Goal: Information Seeking & Learning: Learn about a topic

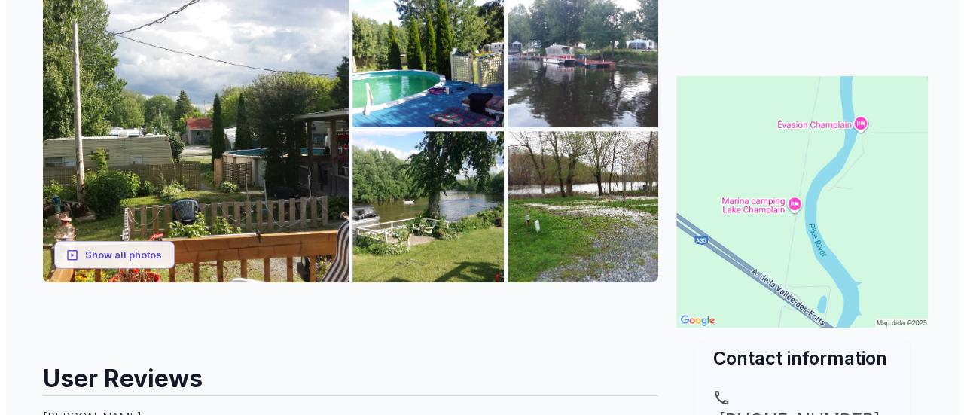
scroll to position [182, 0]
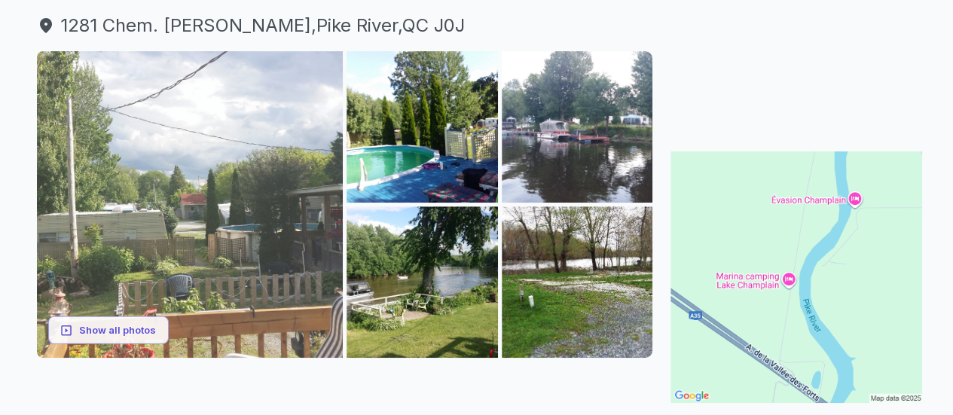
click at [313, 115] on img at bounding box center [190, 204] width 307 height 307
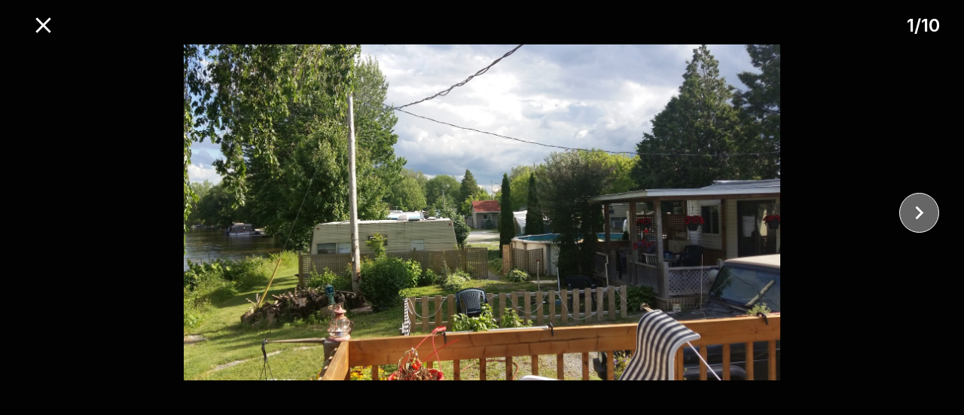
click at [914, 211] on icon "close" at bounding box center [919, 213] width 26 height 26
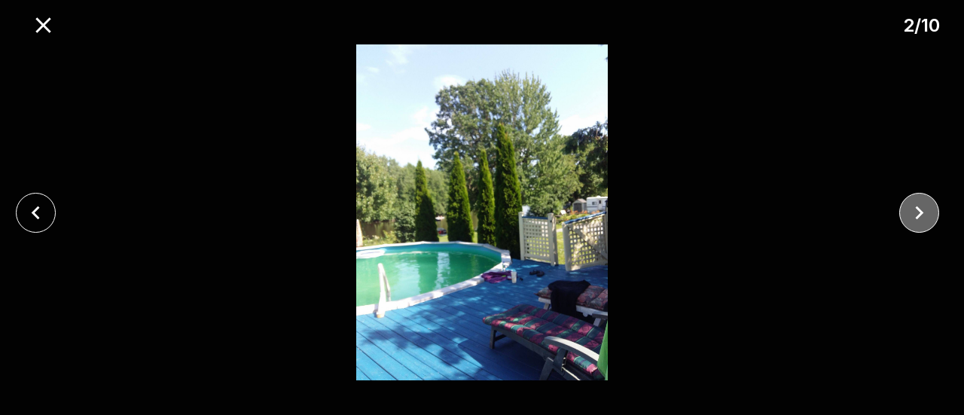
click at [914, 211] on icon "close" at bounding box center [919, 213] width 26 height 26
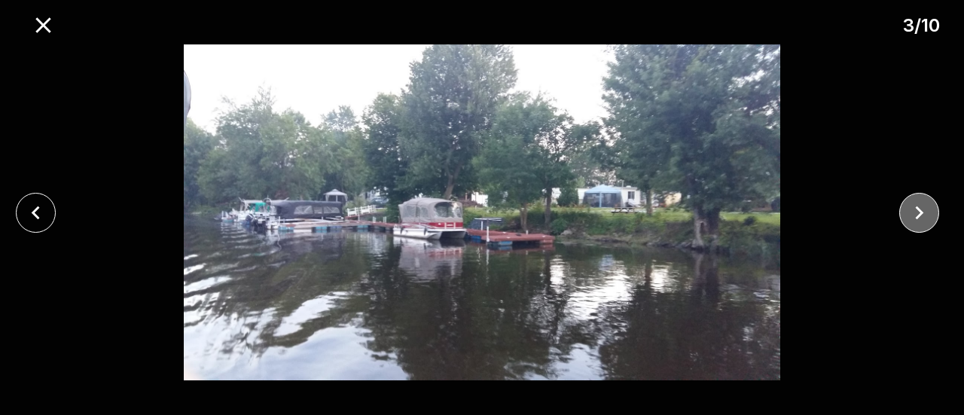
click at [914, 211] on icon "close" at bounding box center [919, 213] width 26 height 26
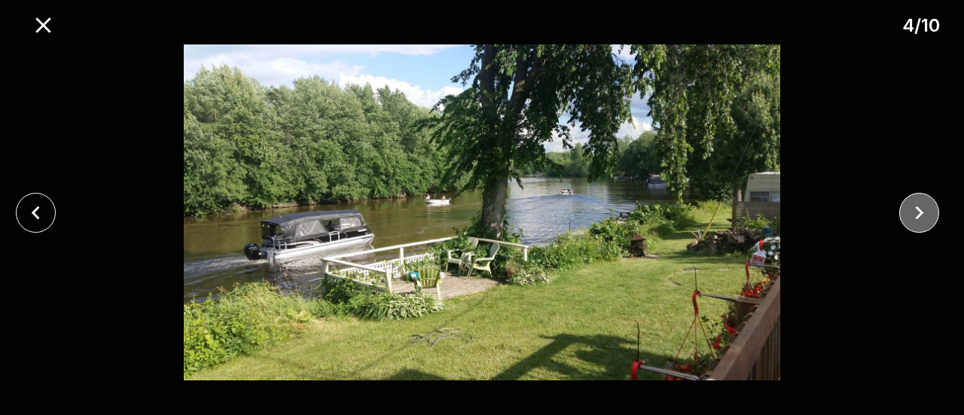
click at [914, 211] on icon "close" at bounding box center [919, 213] width 26 height 26
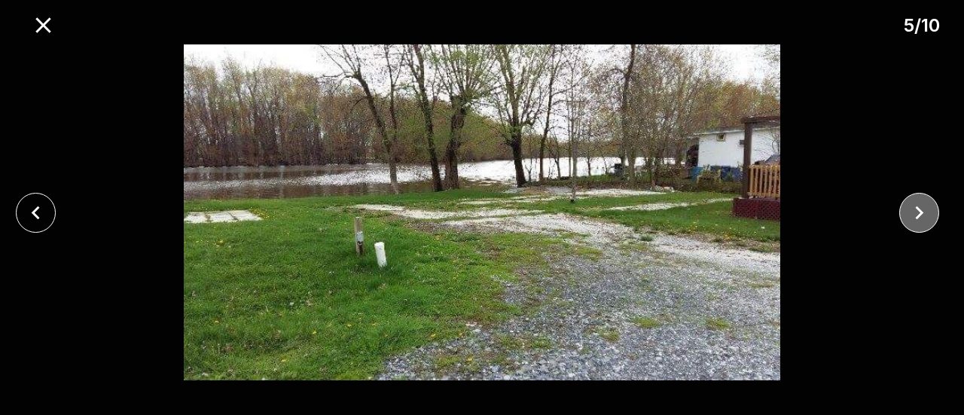
click at [914, 211] on icon "close" at bounding box center [919, 213] width 26 height 26
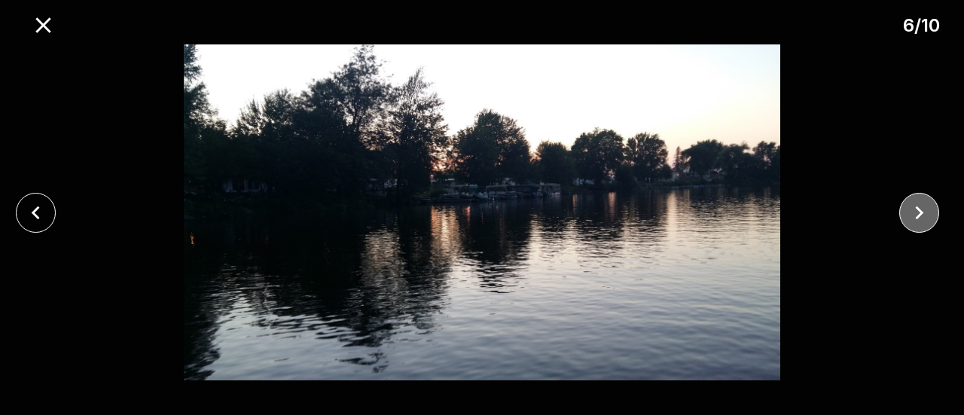
click at [914, 211] on icon "close" at bounding box center [919, 213] width 26 height 26
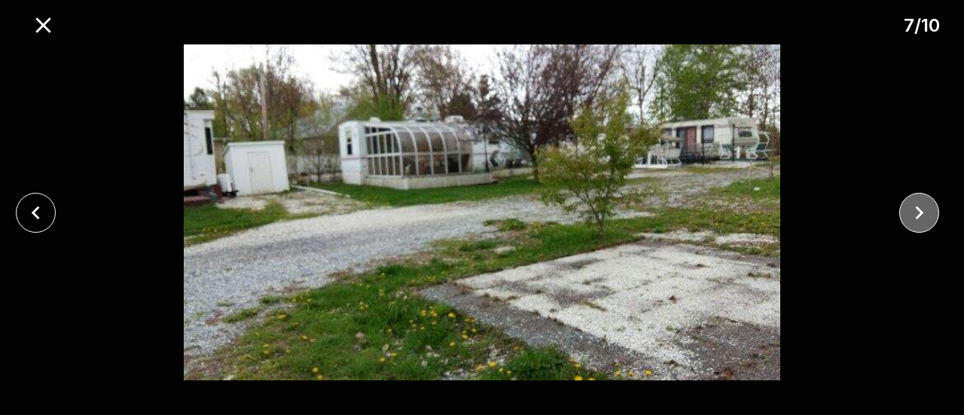
click at [916, 209] on icon "close" at bounding box center [919, 213] width 26 height 26
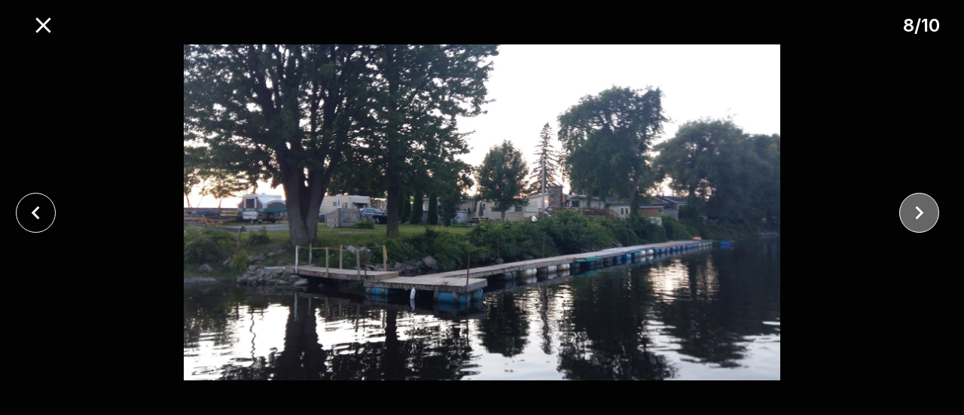
click at [919, 207] on icon "close" at bounding box center [919, 213] width 26 height 26
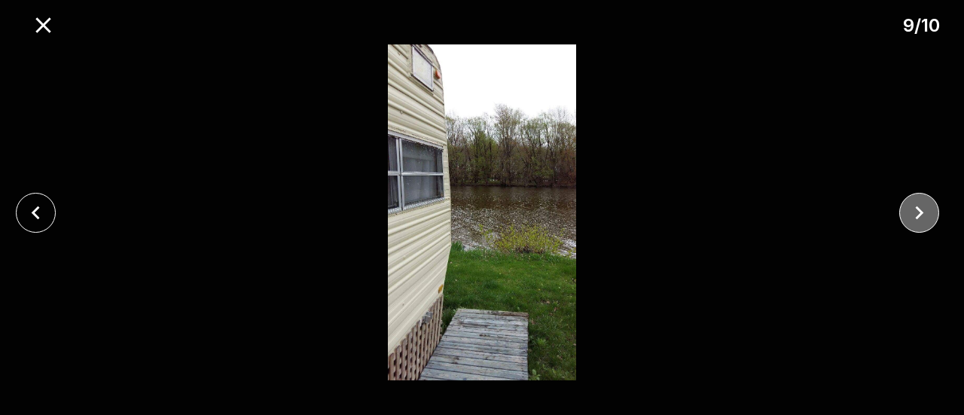
click at [919, 207] on icon "close" at bounding box center [919, 213] width 26 height 26
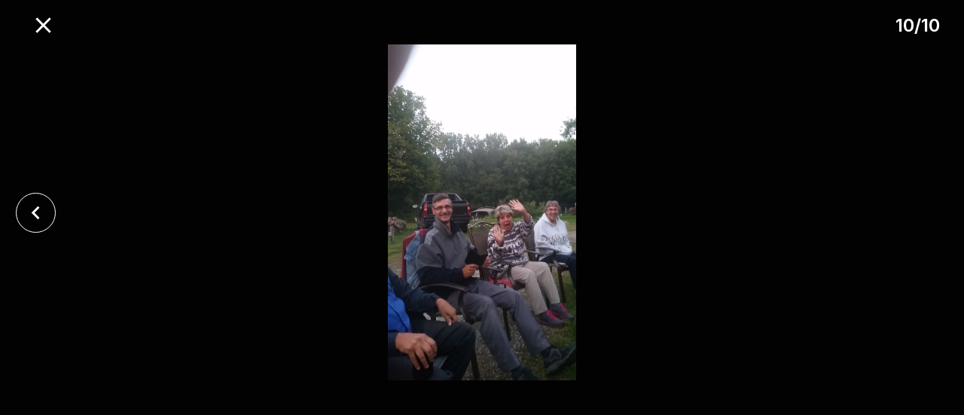
click at [919, 207] on div at bounding box center [482, 212] width 964 height 336
click at [47, 26] on icon "close" at bounding box center [43, 25] width 26 height 26
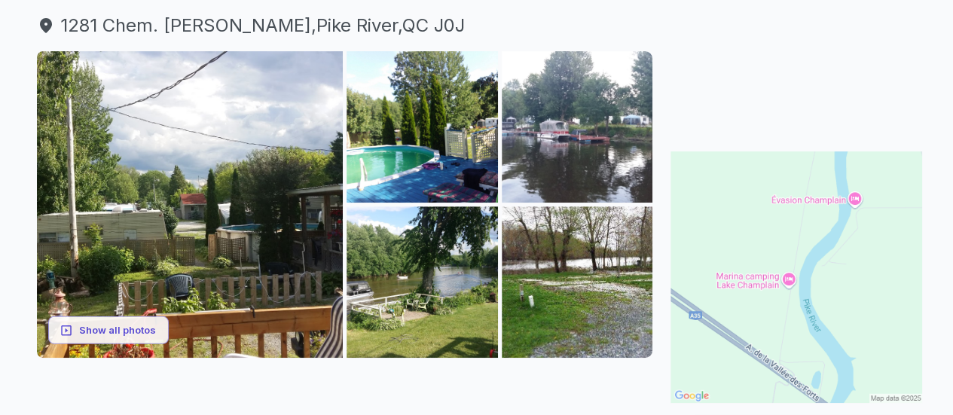
click at [791, 281] on img at bounding box center [796, 277] width 252 height 252
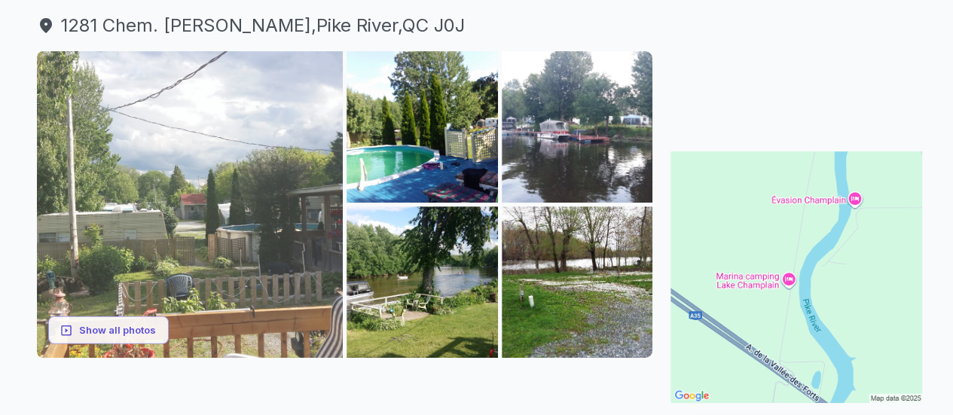
click at [273, 249] on img at bounding box center [190, 204] width 307 height 307
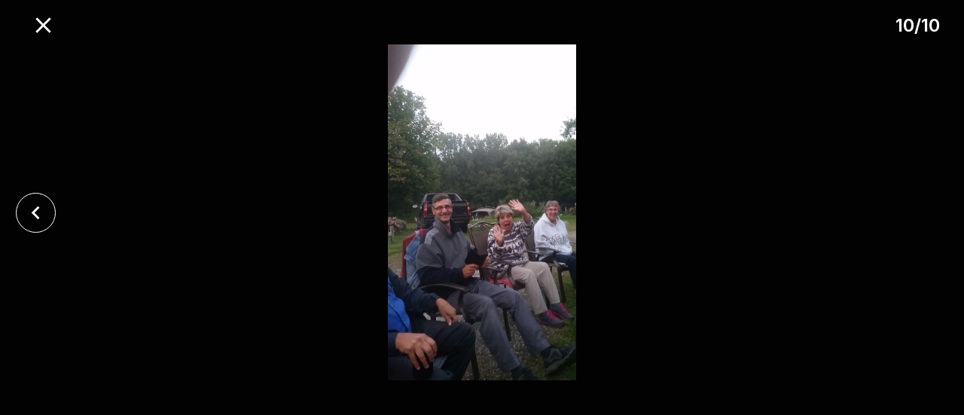
click at [273, 249] on img at bounding box center [483, 212] width 804 height 336
click at [35, 215] on icon "close" at bounding box center [35, 213] width 8 height 14
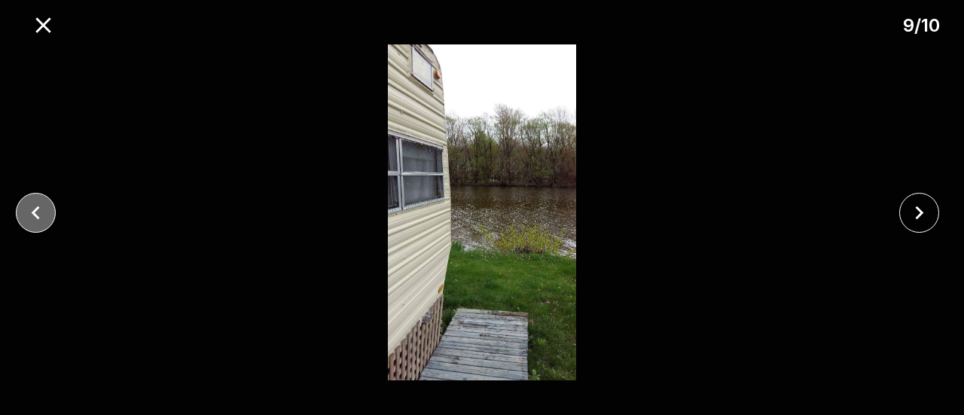
click at [35, 215] on icon "close" at bounding box center [35, 213] width 8 height 14
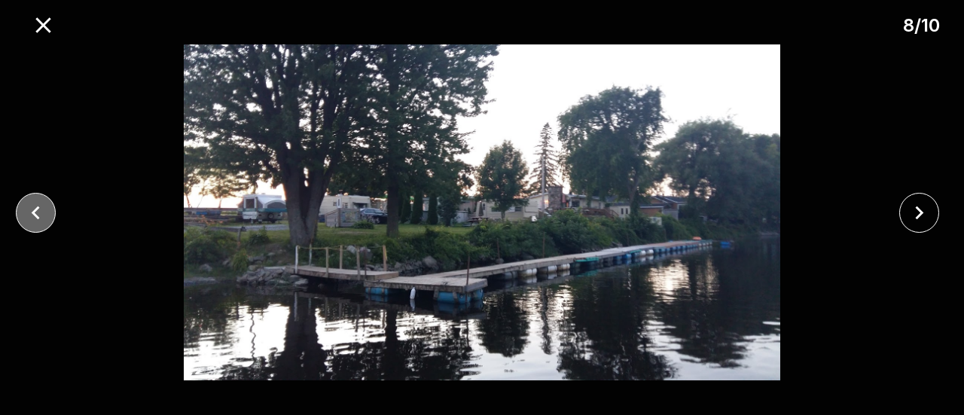
click at [35, 215] on icon "close" at bounding box center [35, 213] width 8 height 14
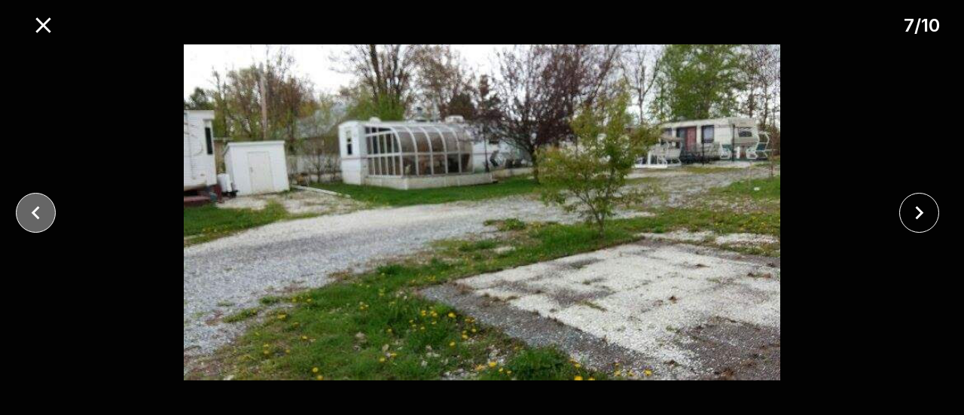
click at [35, 215] on icon "close" at bounding box center [35, 213] width 8 height 14
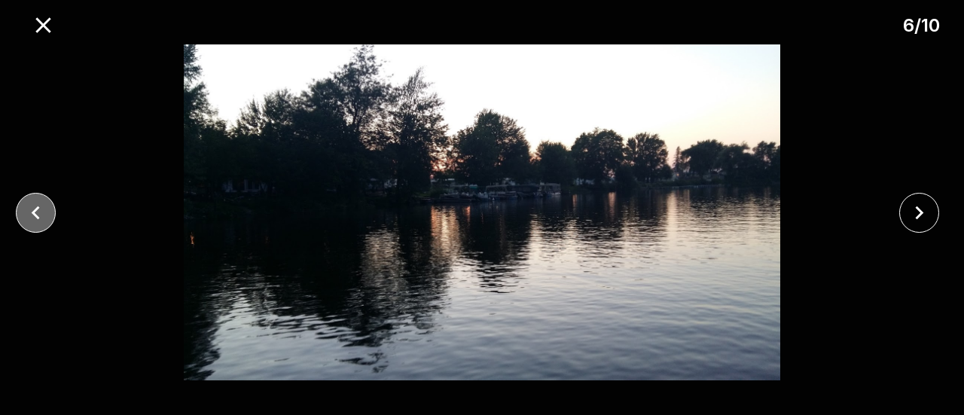
click at [35, 215] on icon "close" at bounding box center [35, 213] width 8 height 14
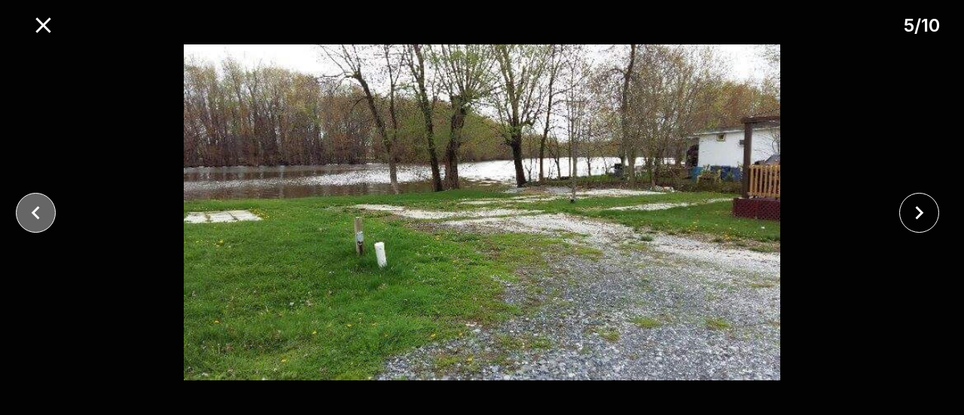
click at [42, 215] on icon "close" at bounding box center [36, 213] width 26 height 26
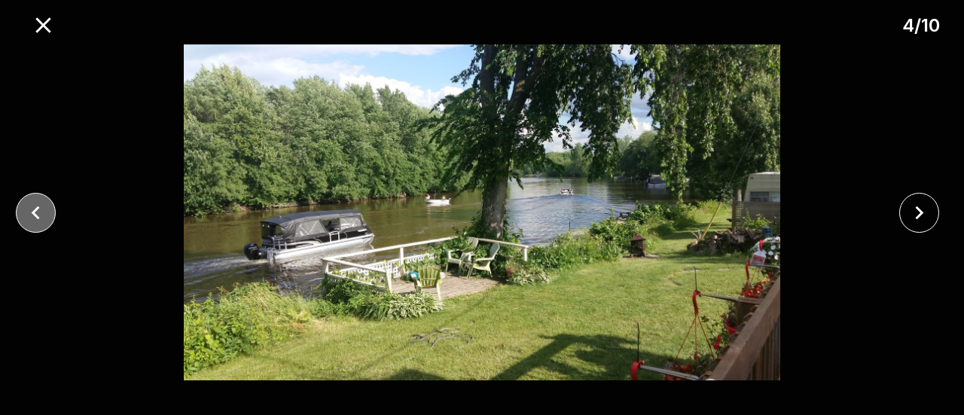
click at [42, 215] on icon "close" at bounding box center [36, 213] width 26 height 26
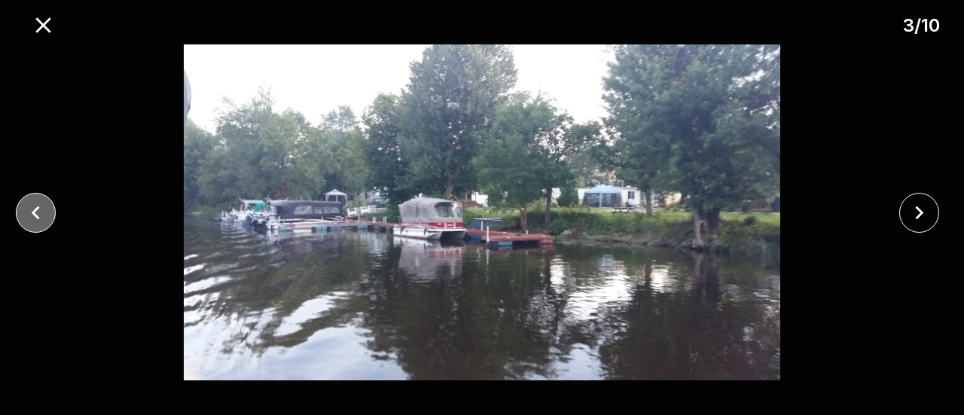
click at [42, 215] on icon "close" at bounding box center [36, 213] width 26 height 26
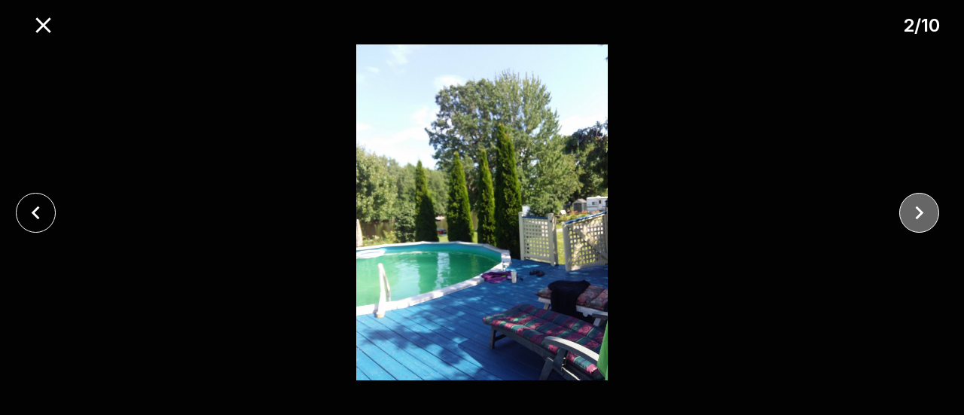
click at [928, 213] on icon "close" at bounding box center [919, 213] width 26 height 26
